Goal: Information Seeking & Learning: Learn about a topic

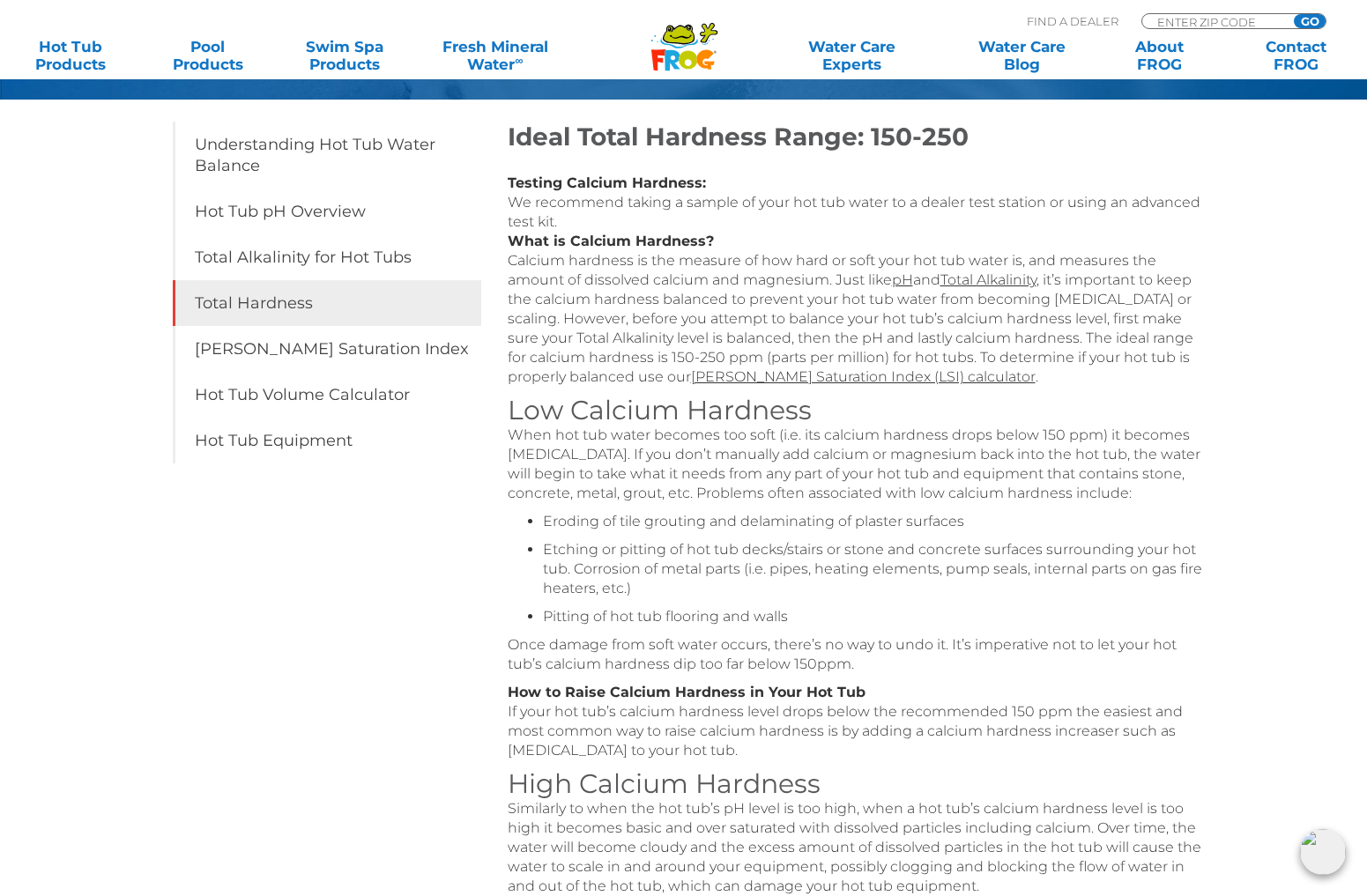
scroll to position [248, 0]
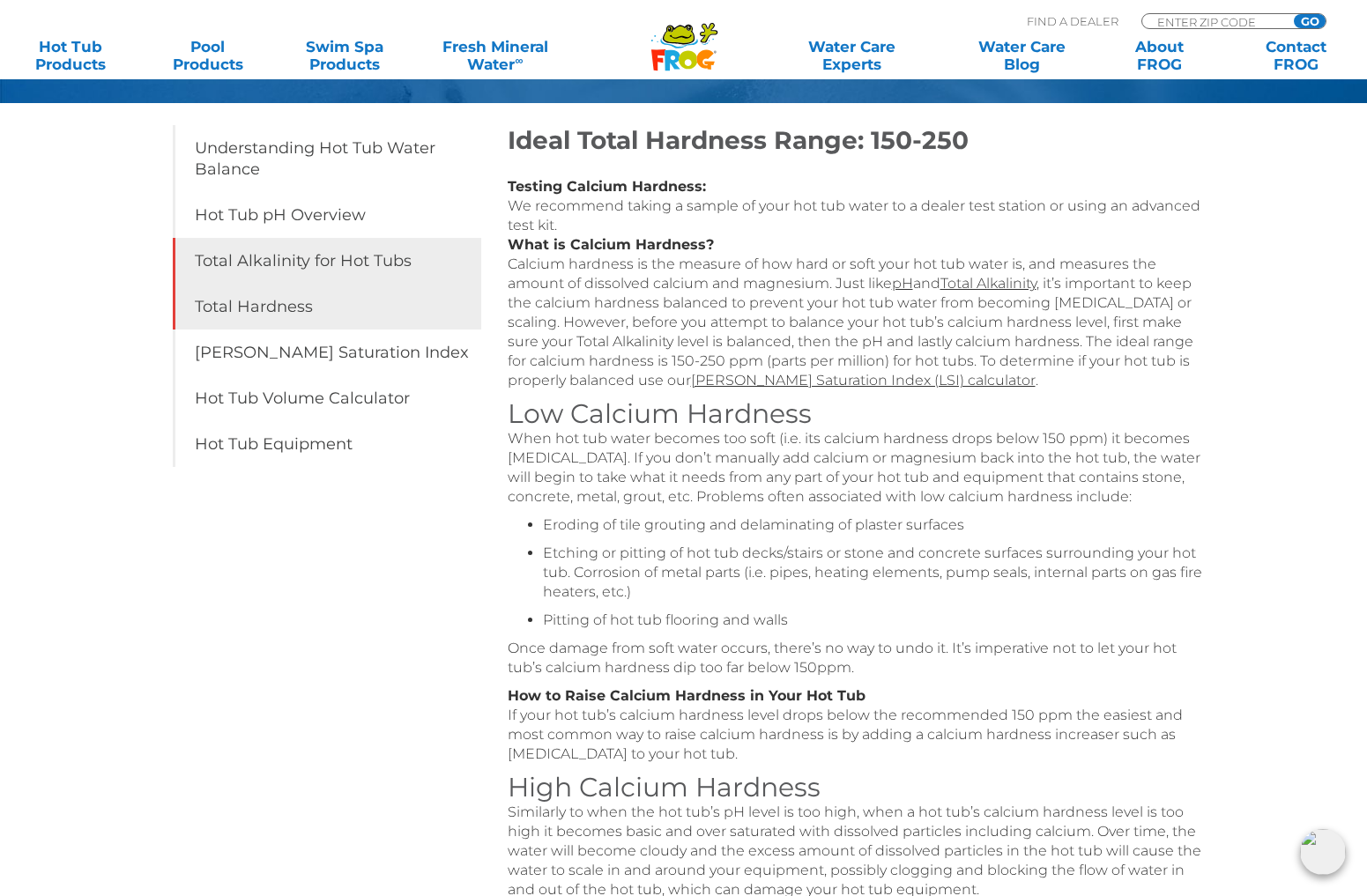
click at [302, 254] on link "Total Alkalinity for Hot Tubs" at bounding box center [327, 261] width 309 height 46
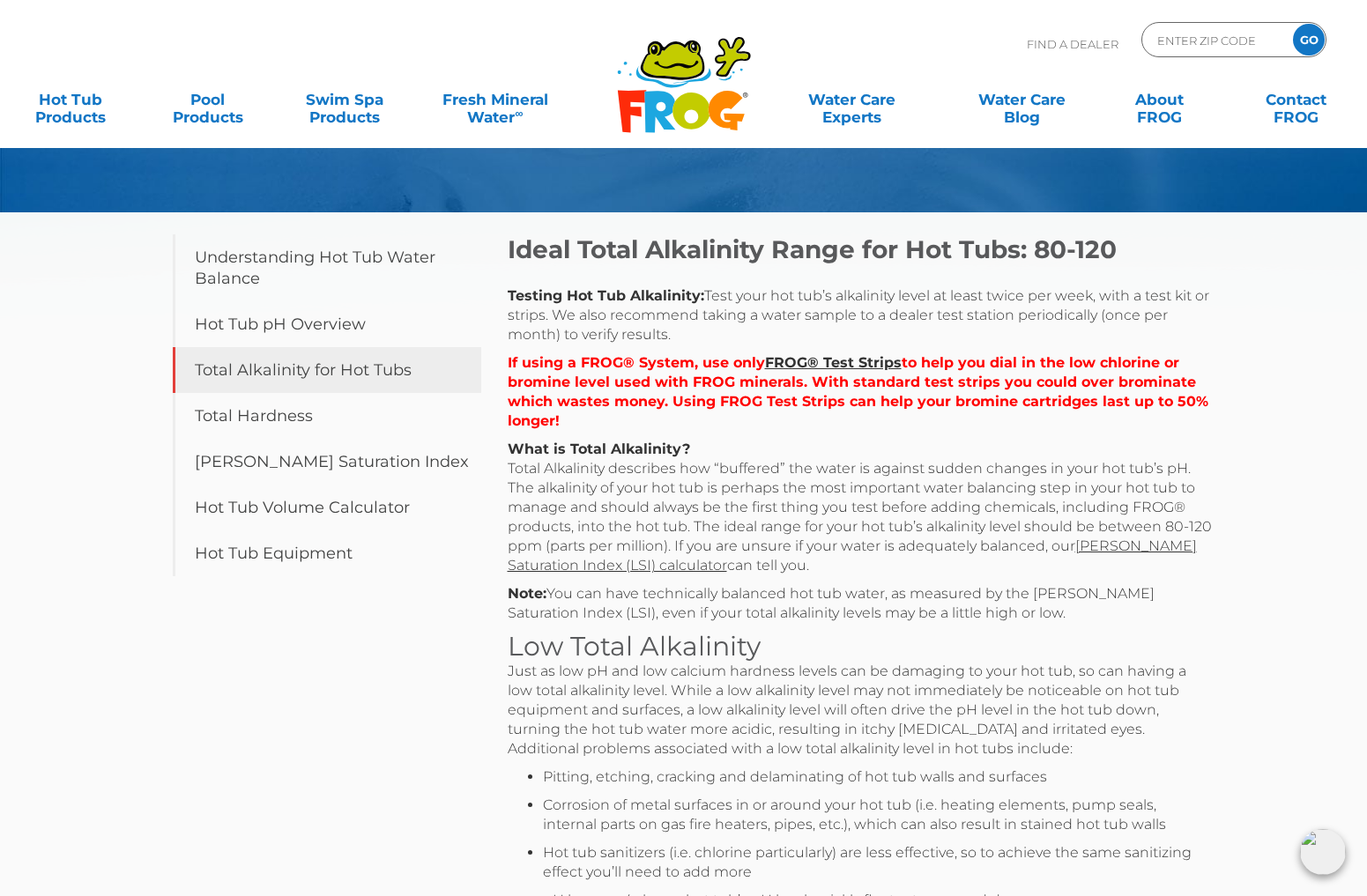
scroll to position [150, 0]
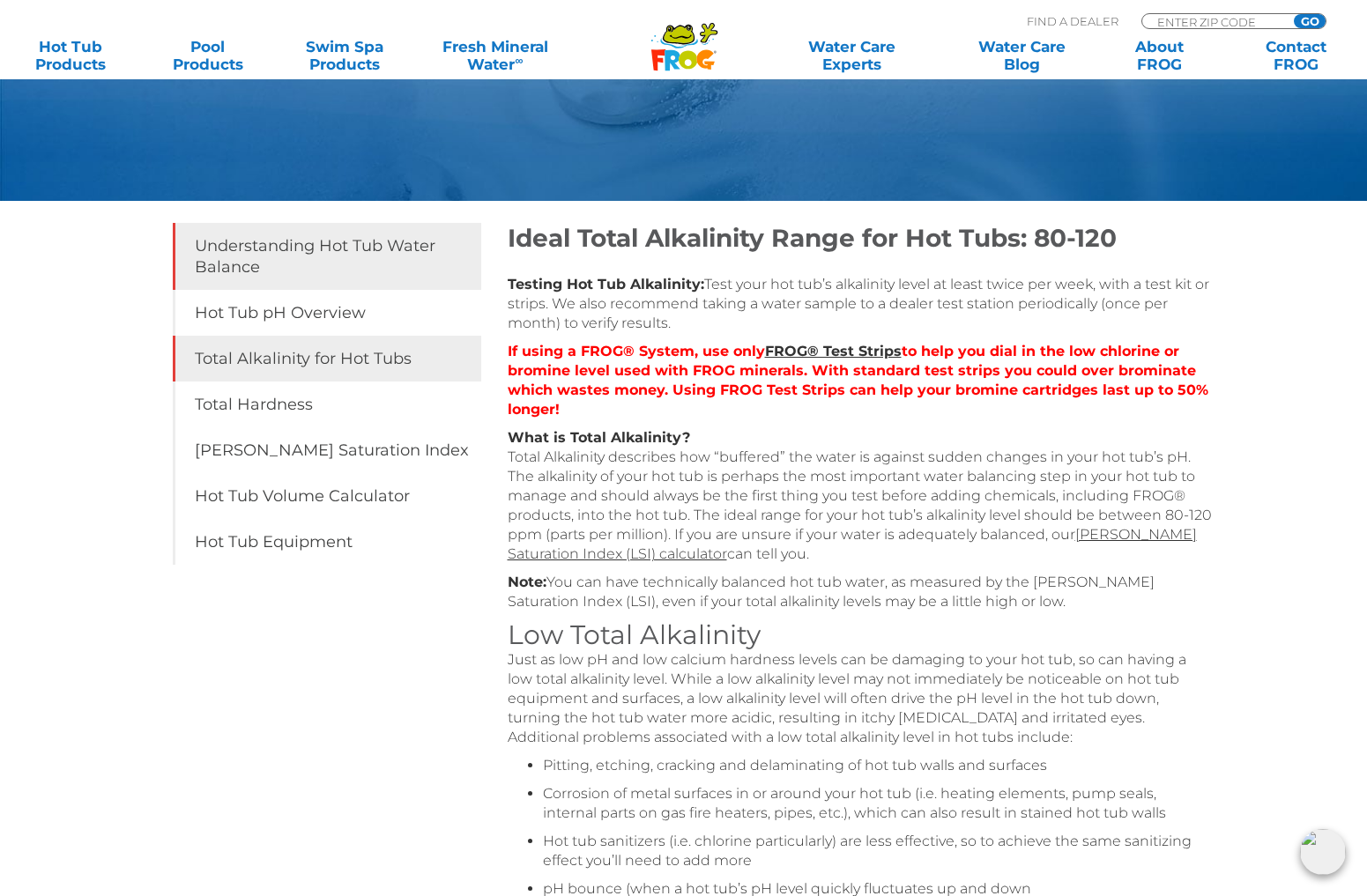
click at [237, 258] on link "Understanding Hot Tub Water Balance" at bounding box center [327, 256] width 309 height 67
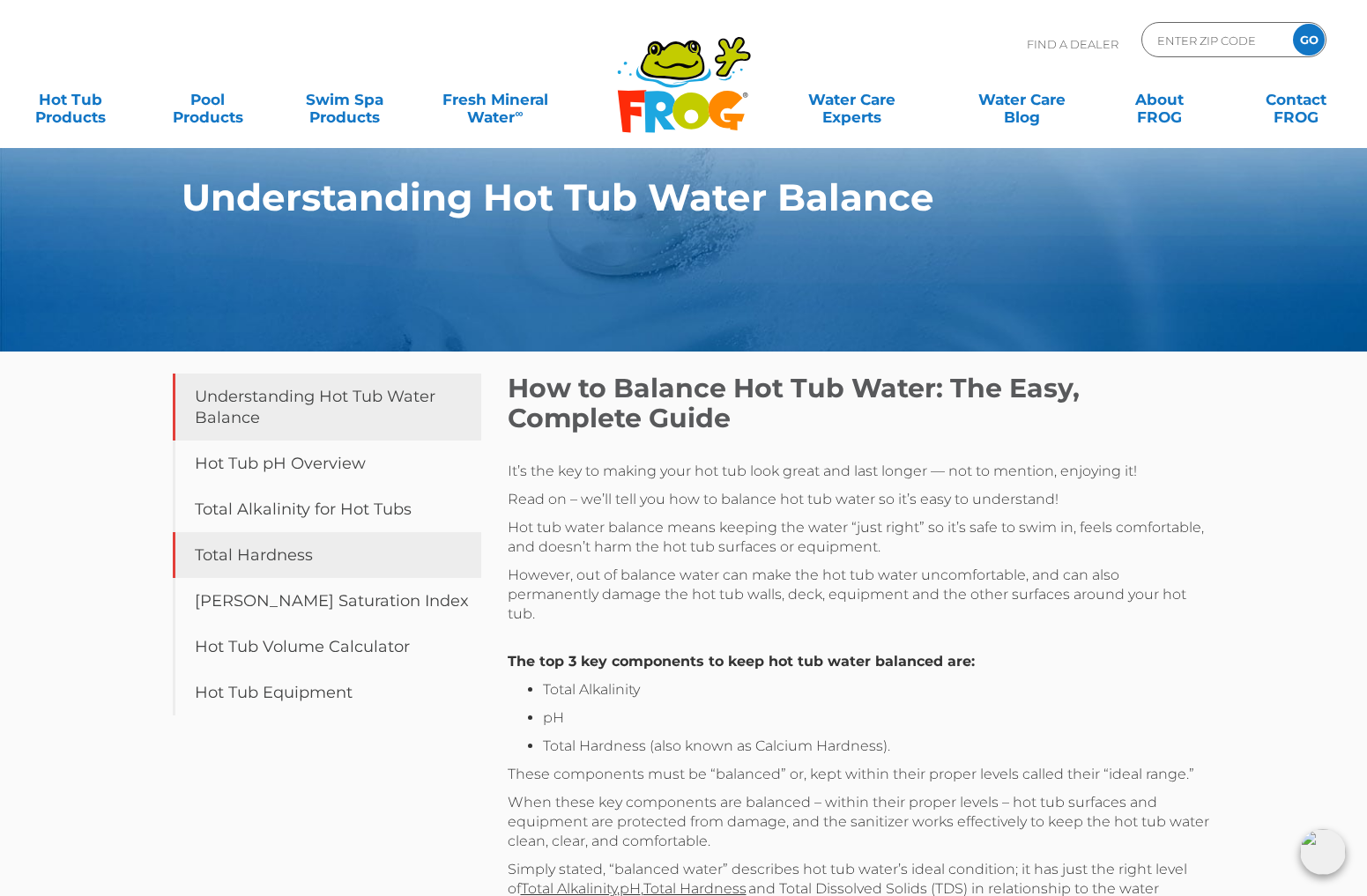
click at [262, 554] on link "Total Hardness" at bounding box center [327, 555] width 309 height 46
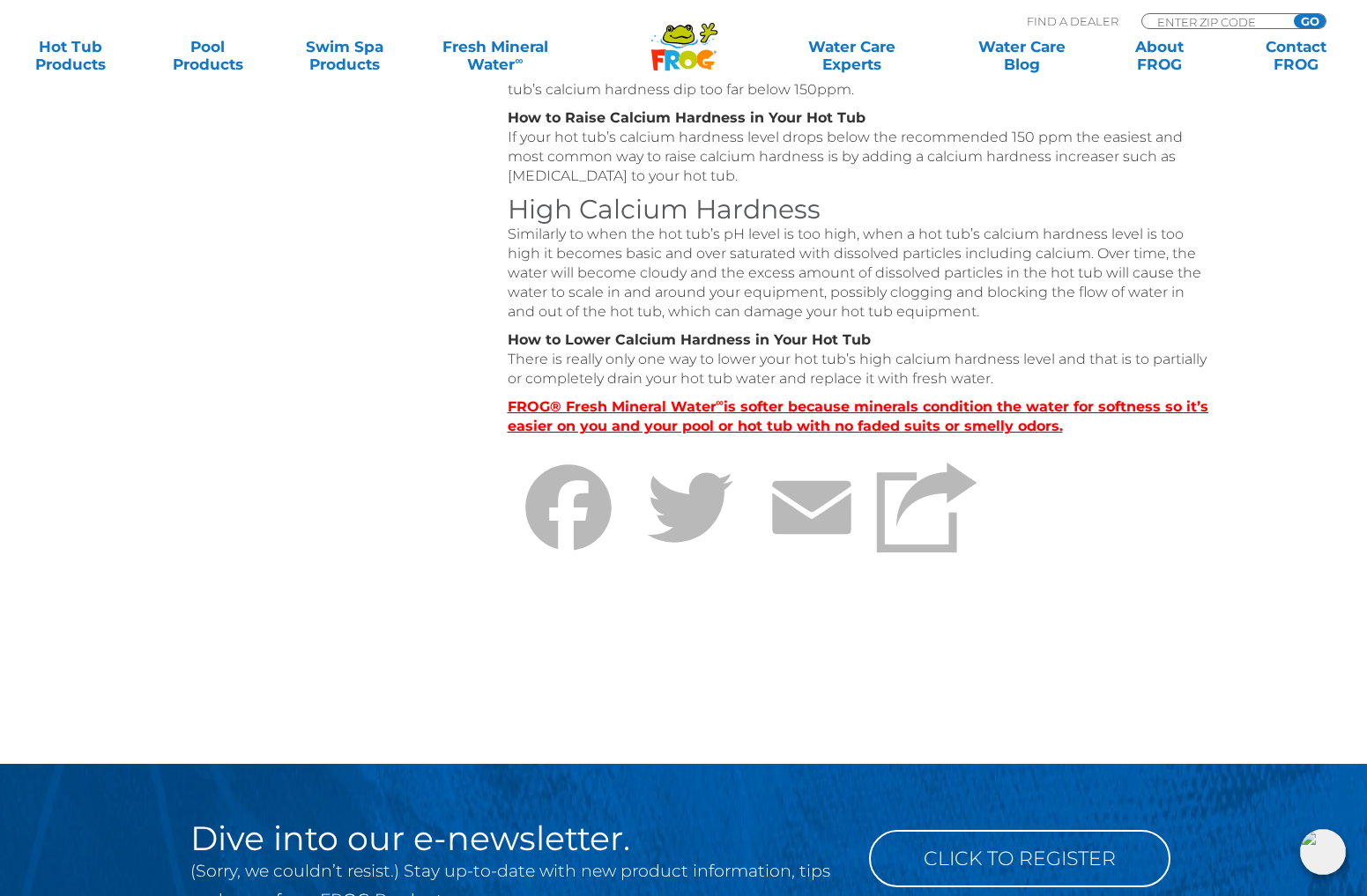
scroll to position [827, 0]
